Goal: Find specific page/section: Find specific page/section

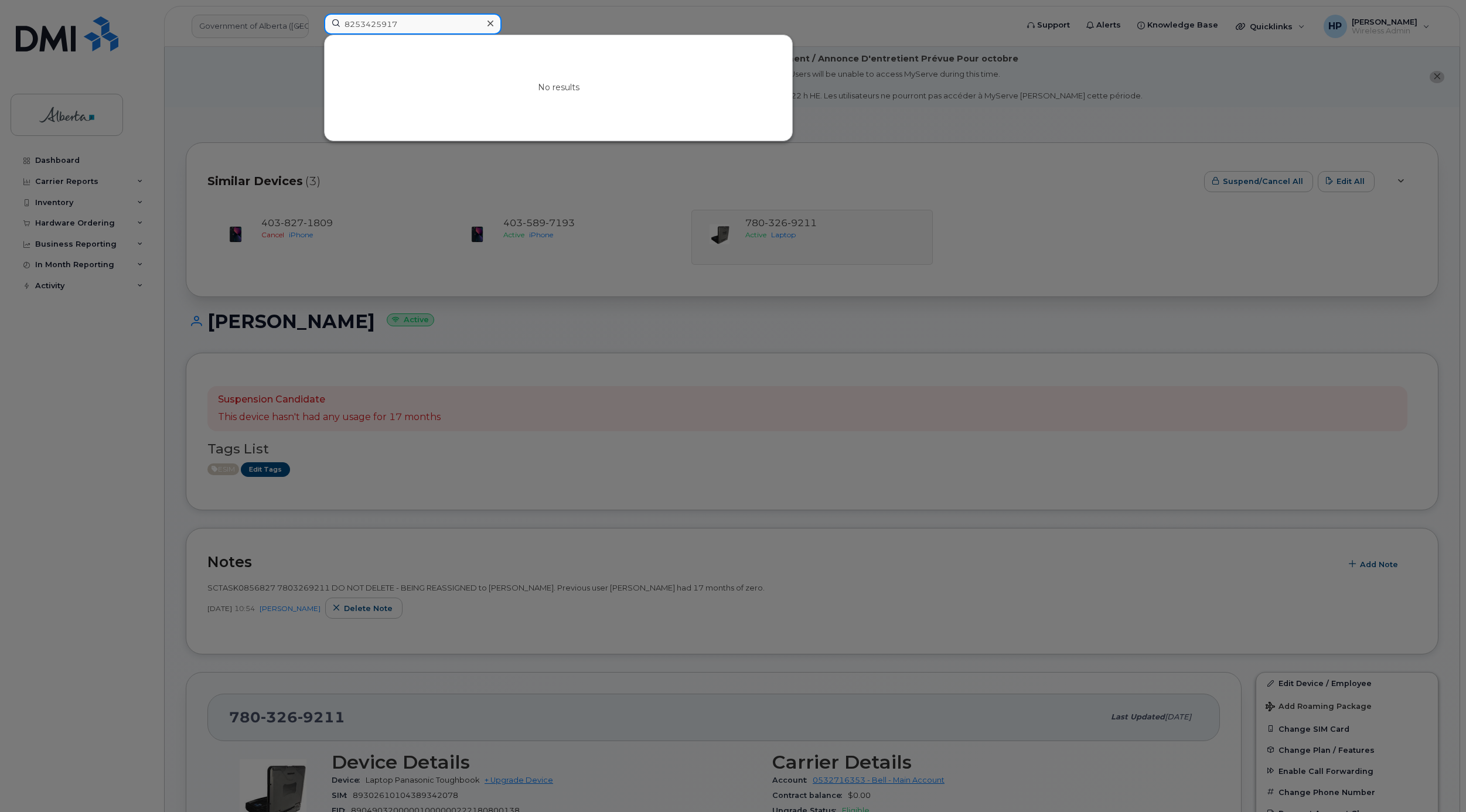
drag, startPoint x: 427, startPoint y: 18, endPoint x: 262, endPoint y: 31, distance: 165.5
click at [314, 31] on div "8253425917 No results" at bounding box center [666, 26] width 704 height 26
paste input "8255225638"
type input "8255225638"
click at [405, 25] on input "8255225638" at bounding box center [412, 23] width 178 height 21
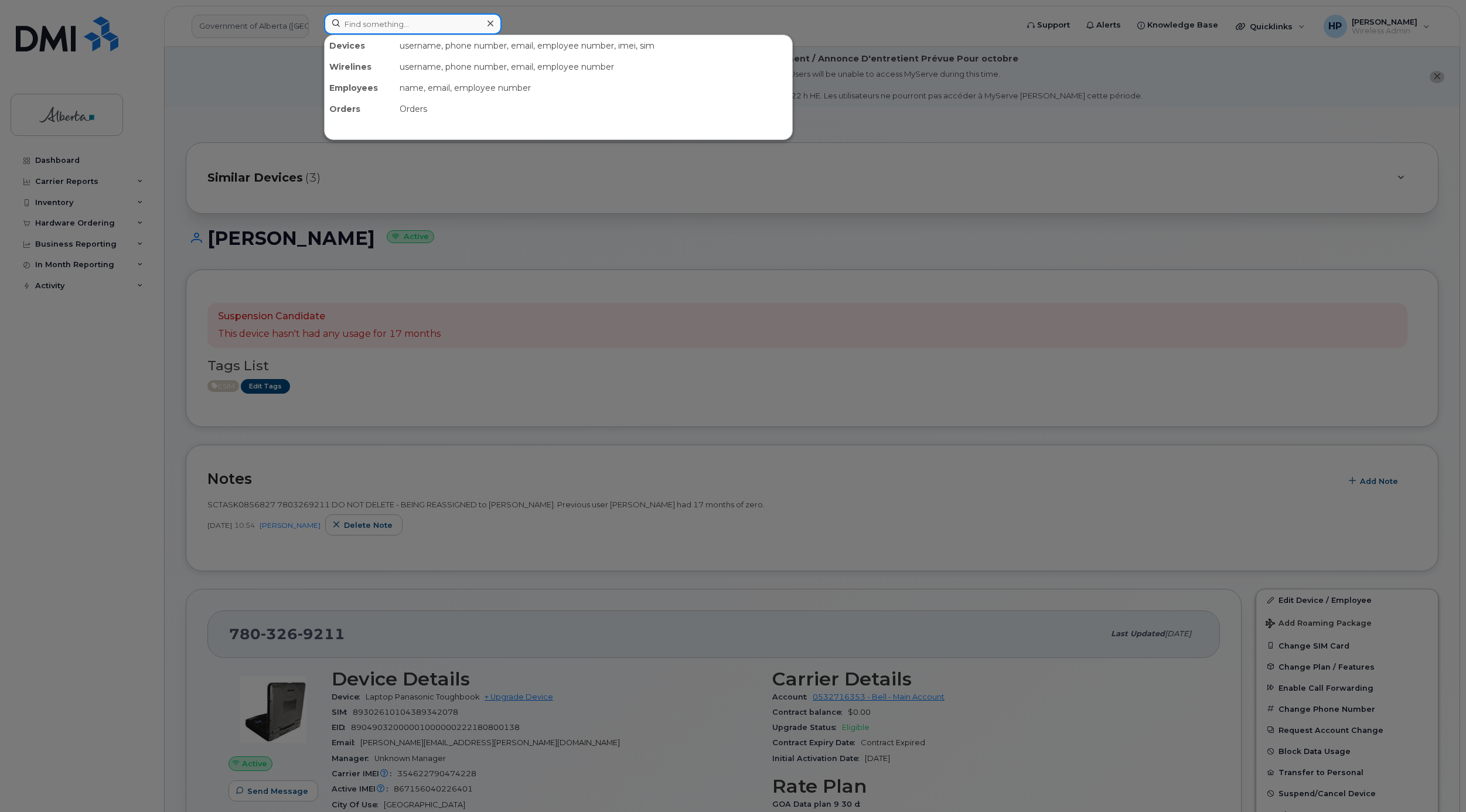
click at [378, 25] on input at bounding box center [412, 23] width 178 height 21
paste input "8255225638"
type input "8255225638"
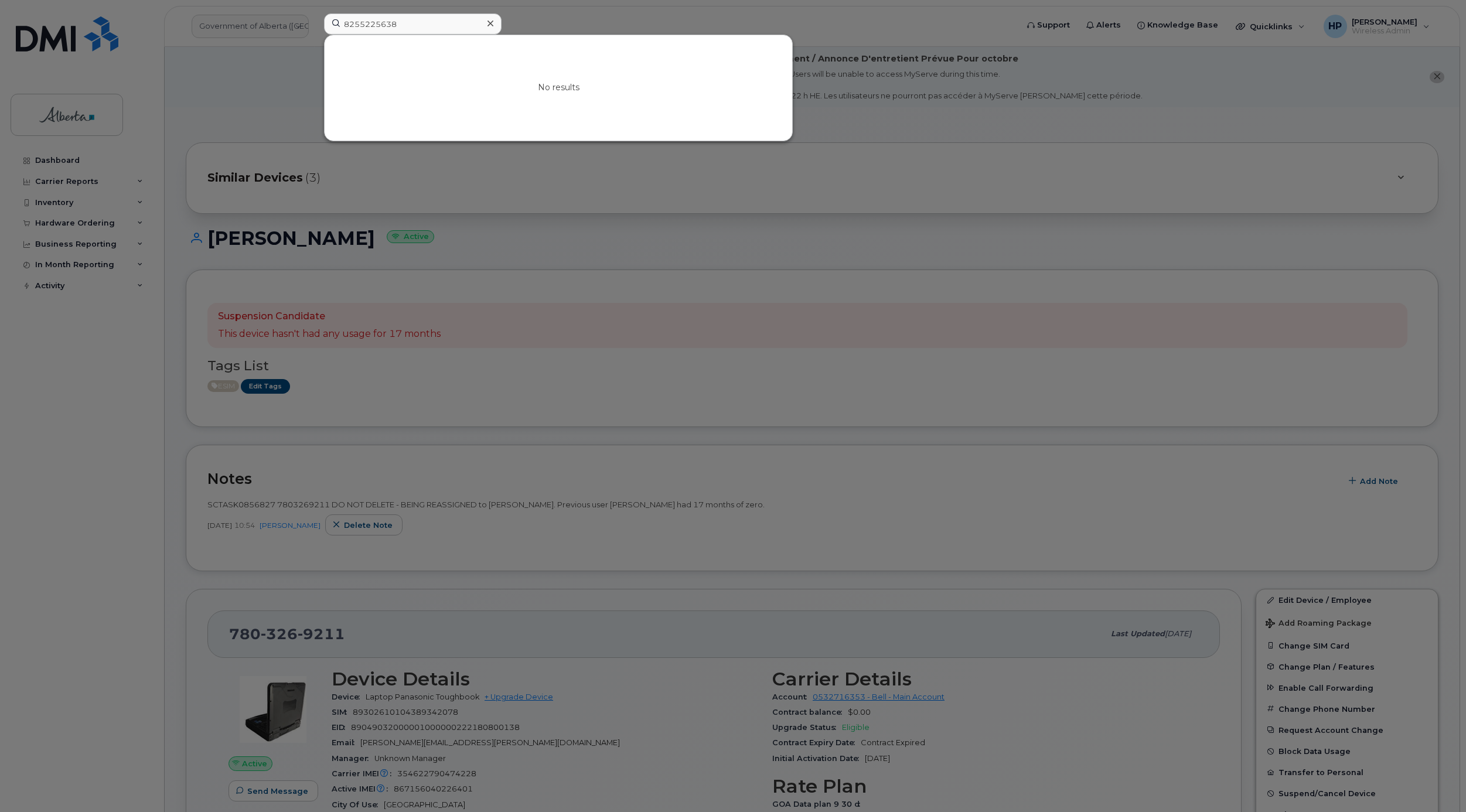
click at [489, 28] on icon at bounding box center [491, 23] width 6 height 10
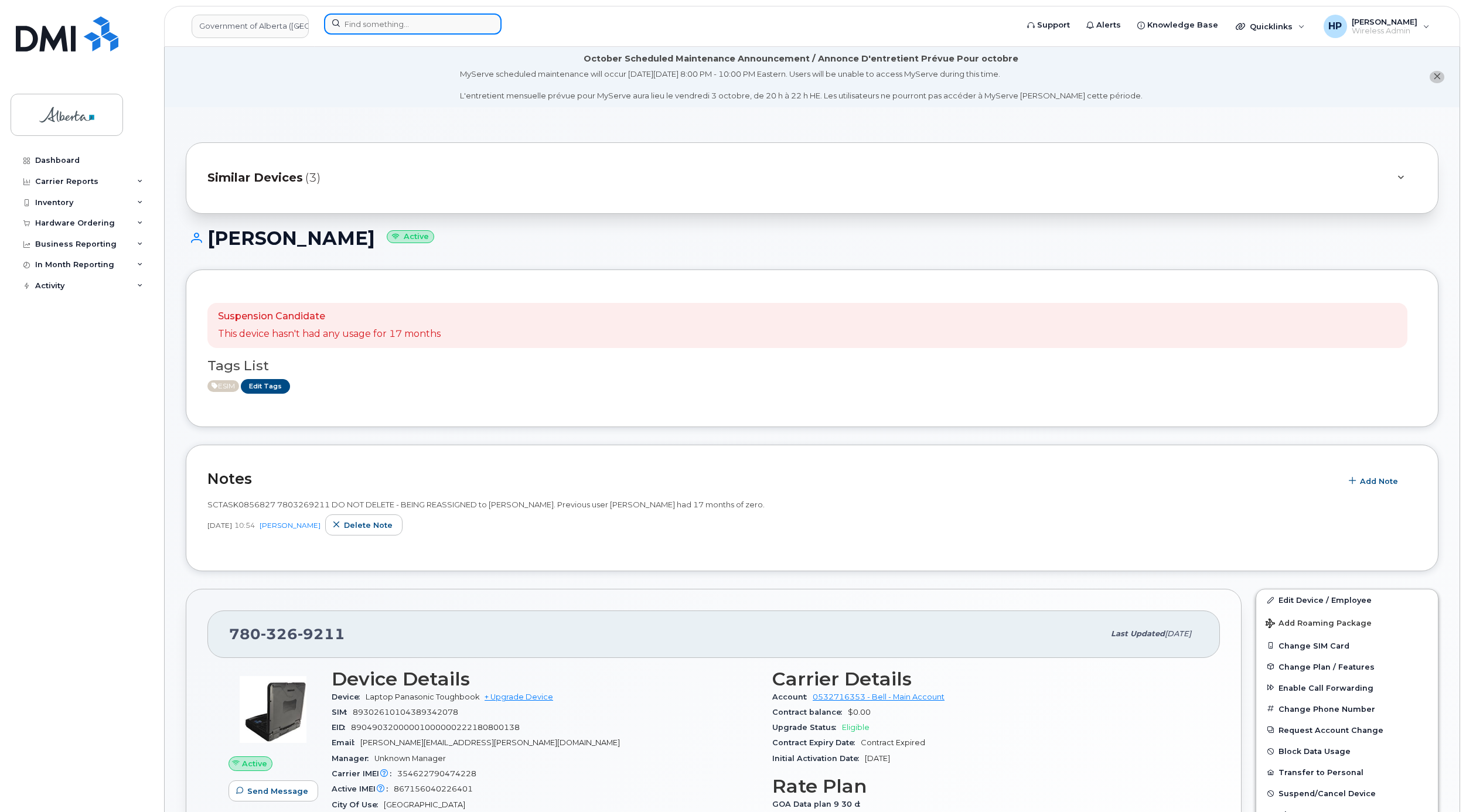
click at [445, 19] on input at bounding box center [412, 23] width 178 height 21
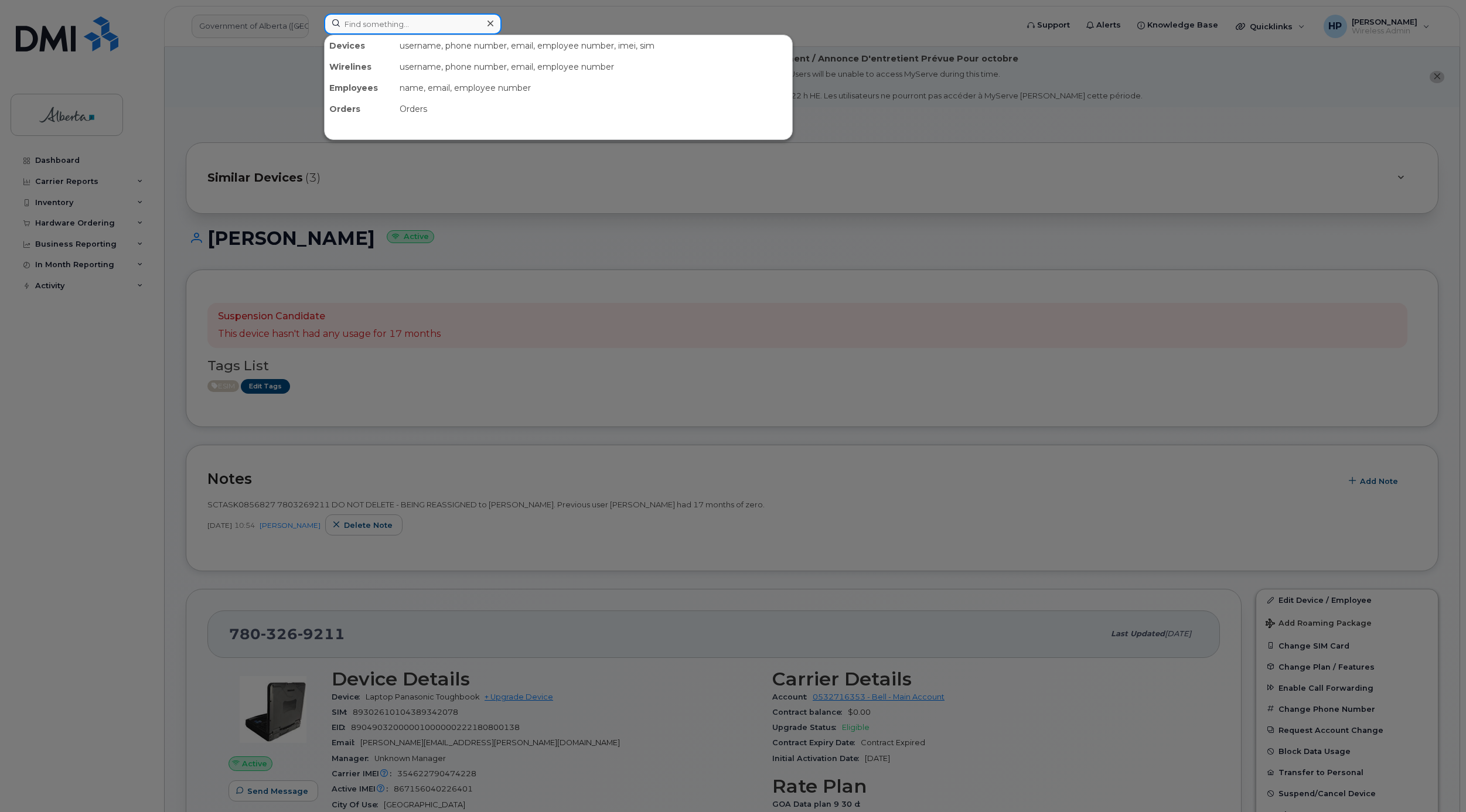
paste input "[PERSON_NAME]"
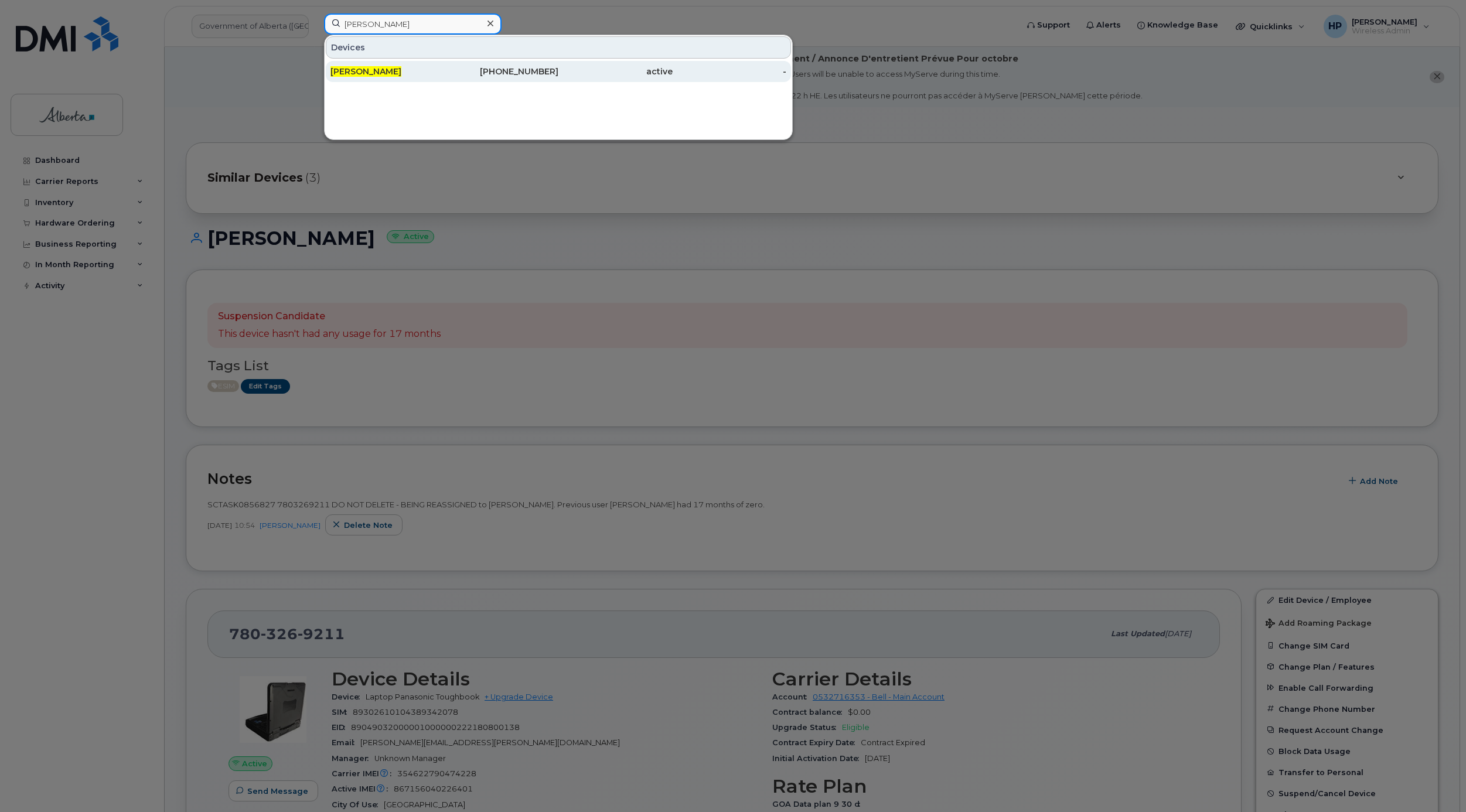
type input "[PERSON_NAME]"
click at [401, 65] on div "[PERSON_NAME]" at bounding box center [388, 71] width 114 height 21
